Goal: Information Seeking & Learning: Find specific fact

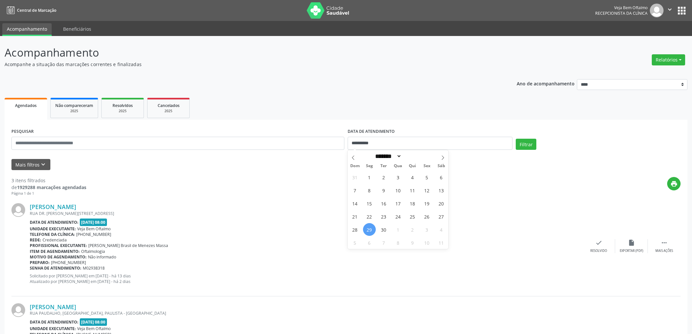
select select "*"
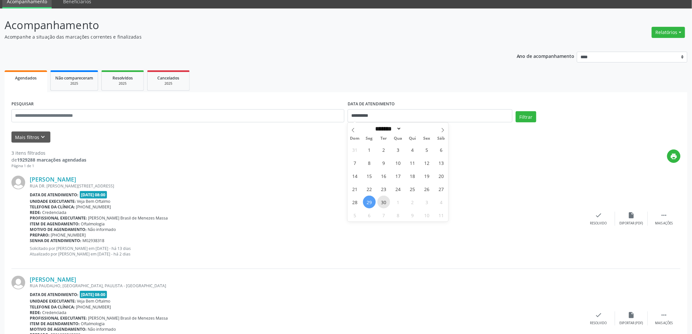
click at [387, 203] on span "30" at bounding box center [383, 201] width 13 height 13
type input "**********"
click at [387, 203] on span "30" at bounding box center [383, 201] width 13 height 13
click at [532, 112] on button "Filtrar" at bounding box center [525, 116] width 21 height 11
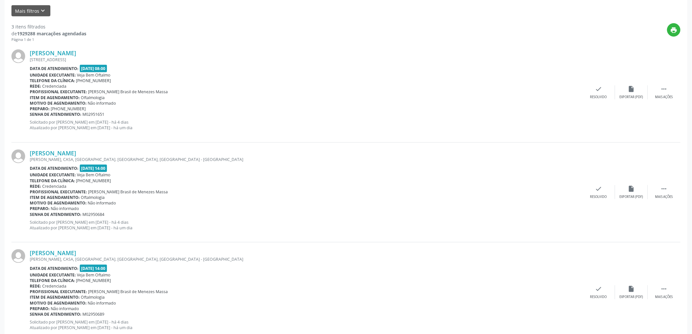
scroll to position [173, 0]
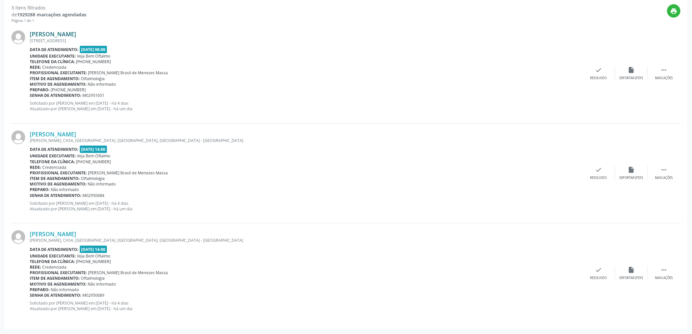
click at [60, 31] on link "[PERSON_NAME]" at bounding box center [53, 33] width 46 height 7
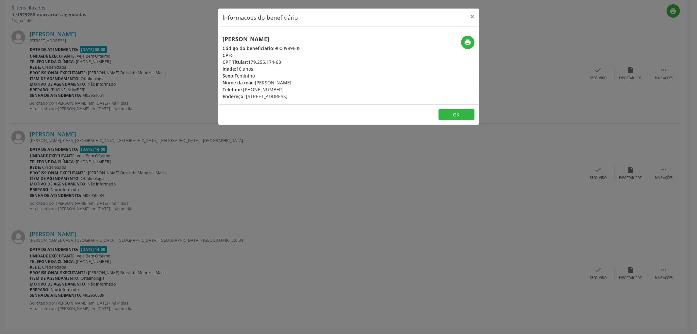
drag, startPoint x: 288, startPoint y: 37, endPoint x: 213, endPoint y: 31, distance: 74.8
click at [213, 31] on div "Informações do beneficiário × [PERSON_NAME] Código do beneficiário: 9000989605 …" at bounding box center [348, 167] width 697 height 334
copy h5 "[PERSON_NAME]"
click at [448, 112] on button "OK" at bounding box center [457, 114] width 36 height 11
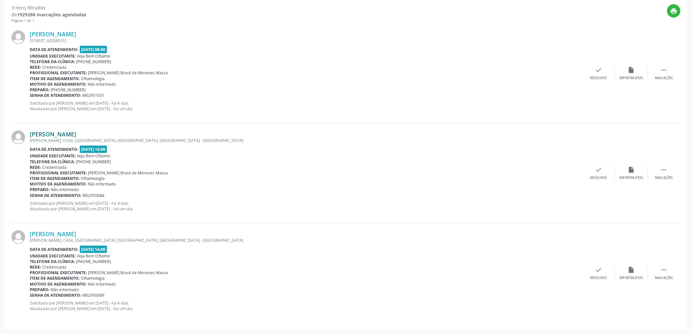
click at [76, 132] on link "[PERSON_NAME]" at bounding box center [53, 133] width 46 height 7
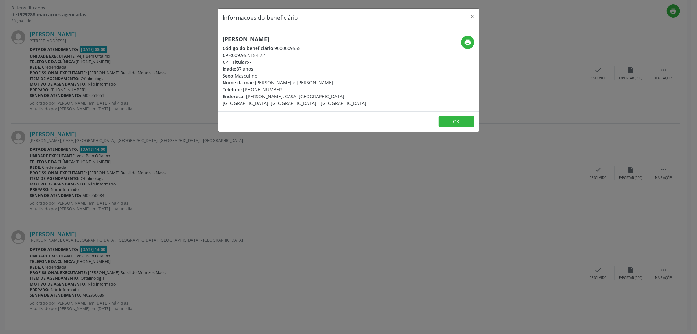
drag, startPoint x: 312, startPoint y: 40, endPoint x: 201, endPoint y: 38, distance: 111.1
click at [201, 38] on div "Informações do beneficiário × [PERSON_NAME] Código do beneficiário: 9000009555 …" at bounding box center [348, 167] width 697 height 334
copy h5 "[PERSON_NAME]"
drag, startPoint x: 233, startPoint y: 54, endPoint x: 267, endPoint y: 55, distance: 33.3
click at [267, 55] on div "CPF: 009.952.154-72" at bounding box center [305, 55] width 165 height 7
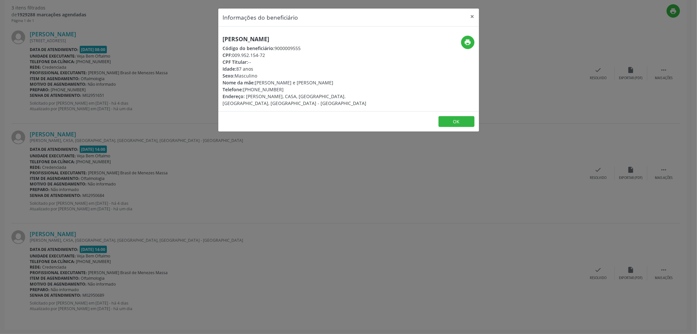
copy div "009.952.154-72"
drag, startPoint x: 254, startPoint y: 89, endPoint x: 279, endPoint y: 89, distance: 24.8
click at [279, 89] on div "Telefone: [PHONE_NUMBER]" at bounding box center [305, 89] width 165 height 7
copy div "99139-2480"
drag, startPoint x: 459, startPoint y: 119, endPoint x: 348, endPoint y: 150, distance: 114.8
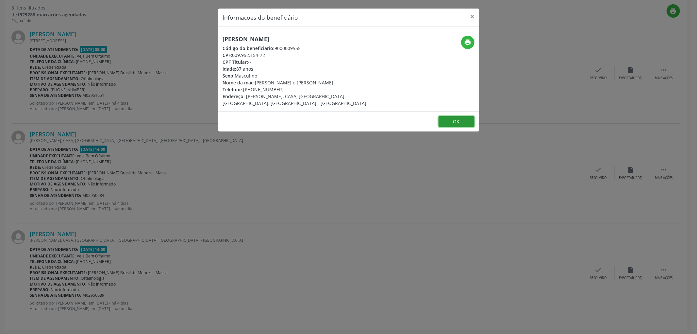
click at [458, 119] on button "OK" at bounding box center [457, 121] width 36 height 11
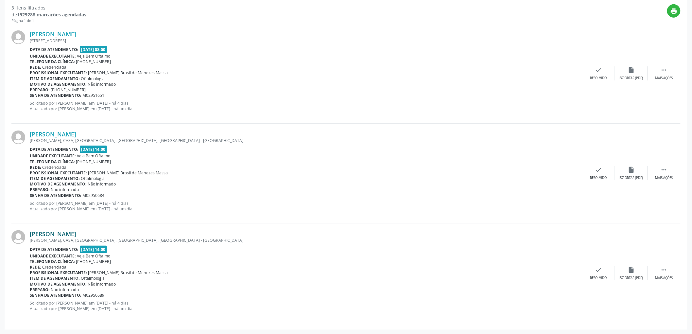
click at [58, 234] on link "[PERSON_NAME]" at bounding box center [53, 233] width 46 height 7
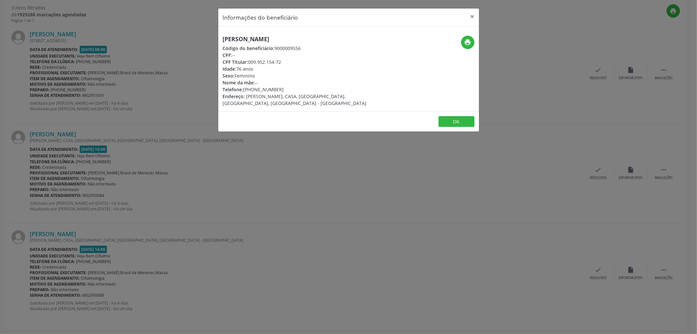
drag, startPoint x: 265, startPoint y: 40, endPoint x: 218, endPoint y: 35, distance: 46.9
click at [218, 36] on div "[PERSON_NAME] Código do beneficiário: 9000009556 CPF: -- CPF Titular: 009.952.1…" at bounding box center [305, 71] width 174 height 71
copy h5 "[PERSON_NAME]"
drag, startPoint x: 253, startPoint y: 88, endPoint x: 282, endPoint y: 90, distance: 28.5
click at [282, 90] on div "Telefone: [PHONE_NUMBER]" at bounding box center [305, 89] width 165 height 7
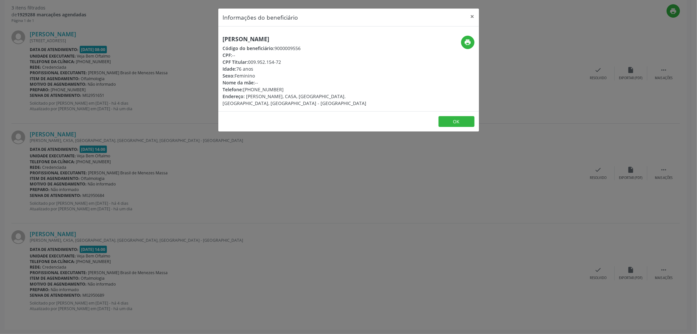
copy div "99139-2480"
click at [450, 116] on button "OK" at bounding box center [457, 121] width 36 height 11
